Goal: Find specific page/section: Find specific page/section

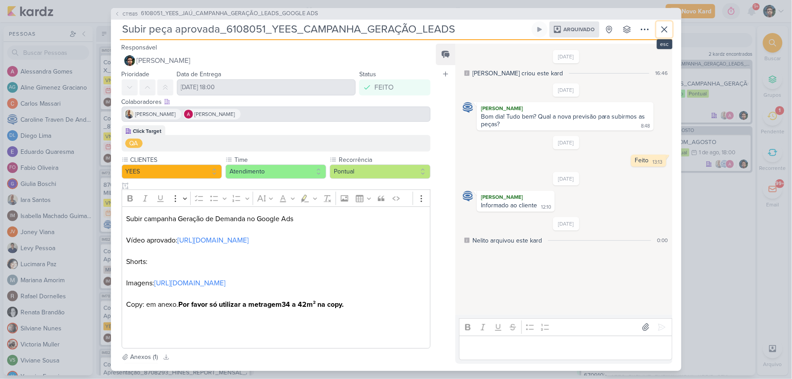
drag, startPoint x: 663, startPoint y: 33, endPoint x: 710, endPoint y: 30, distance: 47.4
click at [663, 33] on icon at bounding box center [664, 29] width 11 height 11
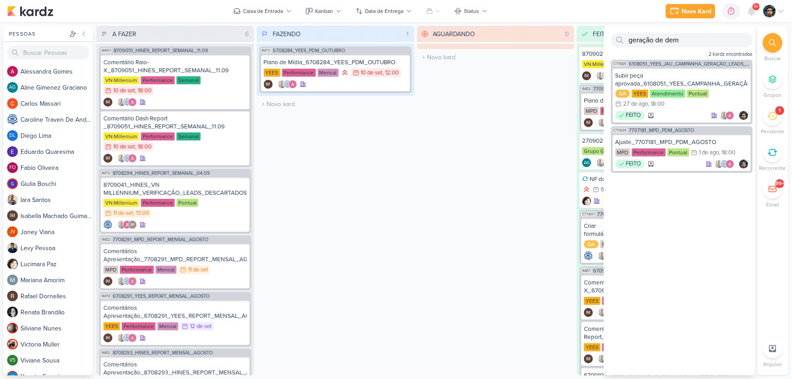
click at [782, 39] on li "Buscar" at bounding box center [772, 47] width 31 height 29
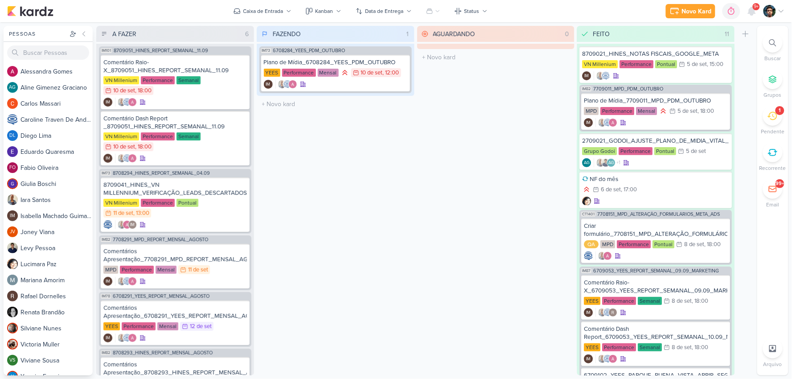
click at [782, 39] on li "Buscar" at bounding box center [772, 47] width 31 height 29
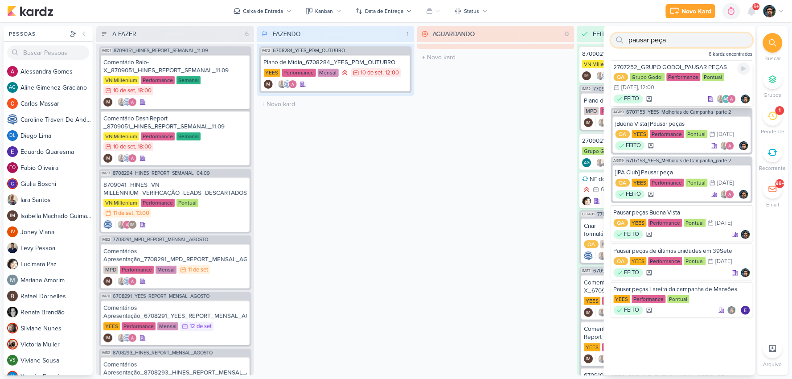
type input "pausar peça"
click at [685, 95] on div "FEITO AG" at bounding box center [682, 98] width 136 height 9
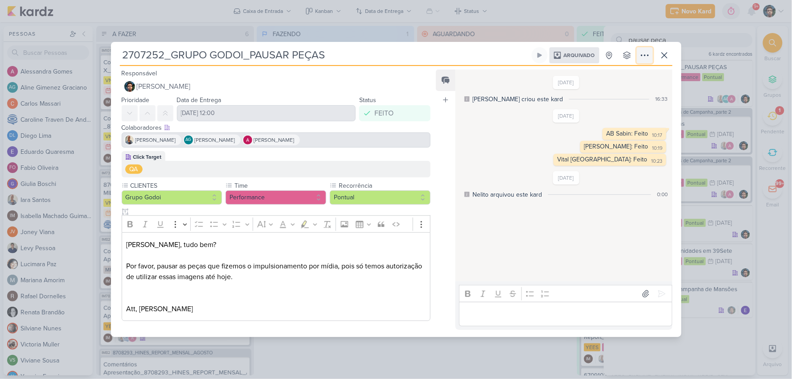
click at [645, 60] on icon at bounding box center [645, 55] width 11 height 11
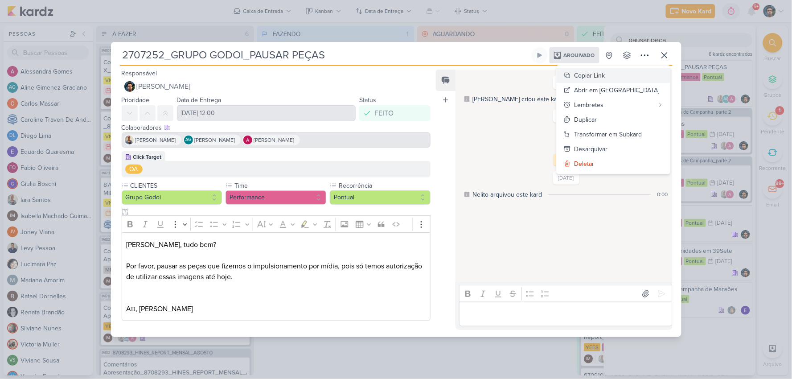
click at [634, 78] on button "Copiar Link" at bounding box center [614, 75] width 114 height 15
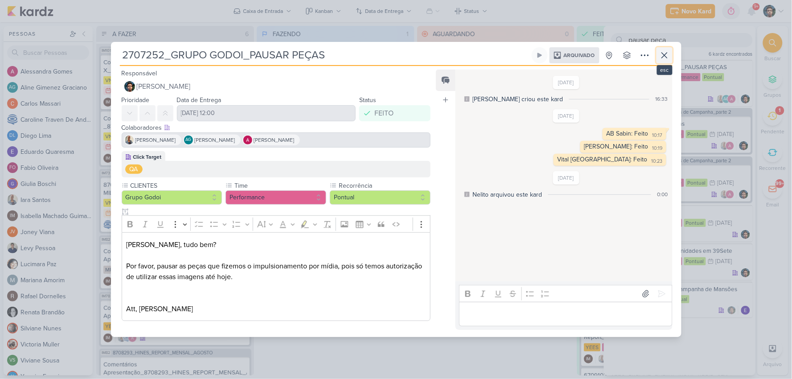
click at [661, 60] on icon at bounding box center [664, 55] width 11 height 11
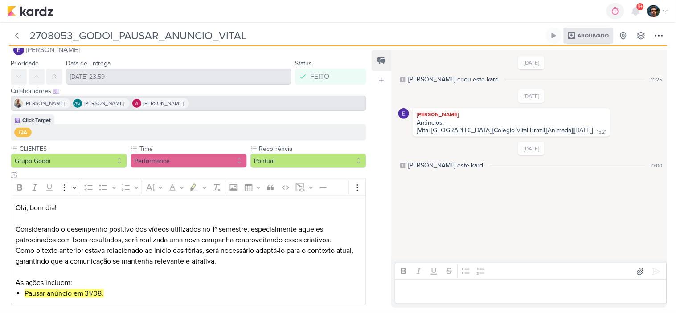
scroll to position [24, 0]
